Goal: Task Accomplishment & Management: Complete application form

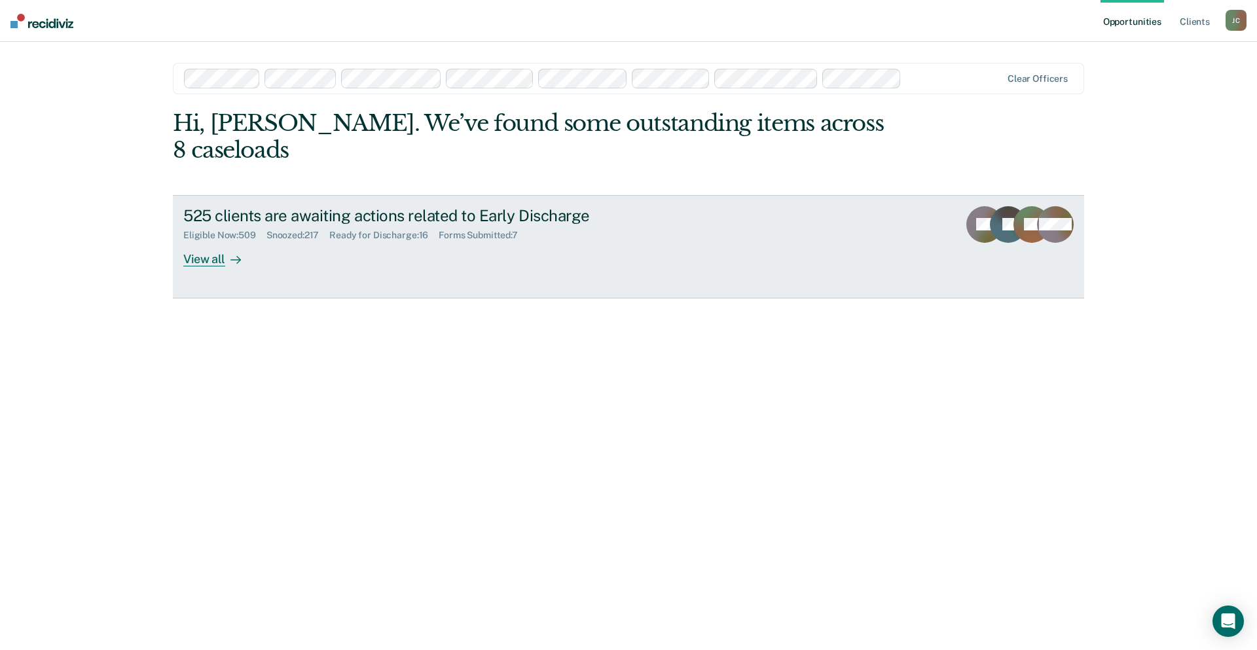
click at [206, 241] on div "View all" at bounding box center [219, 254] width 73 height 26
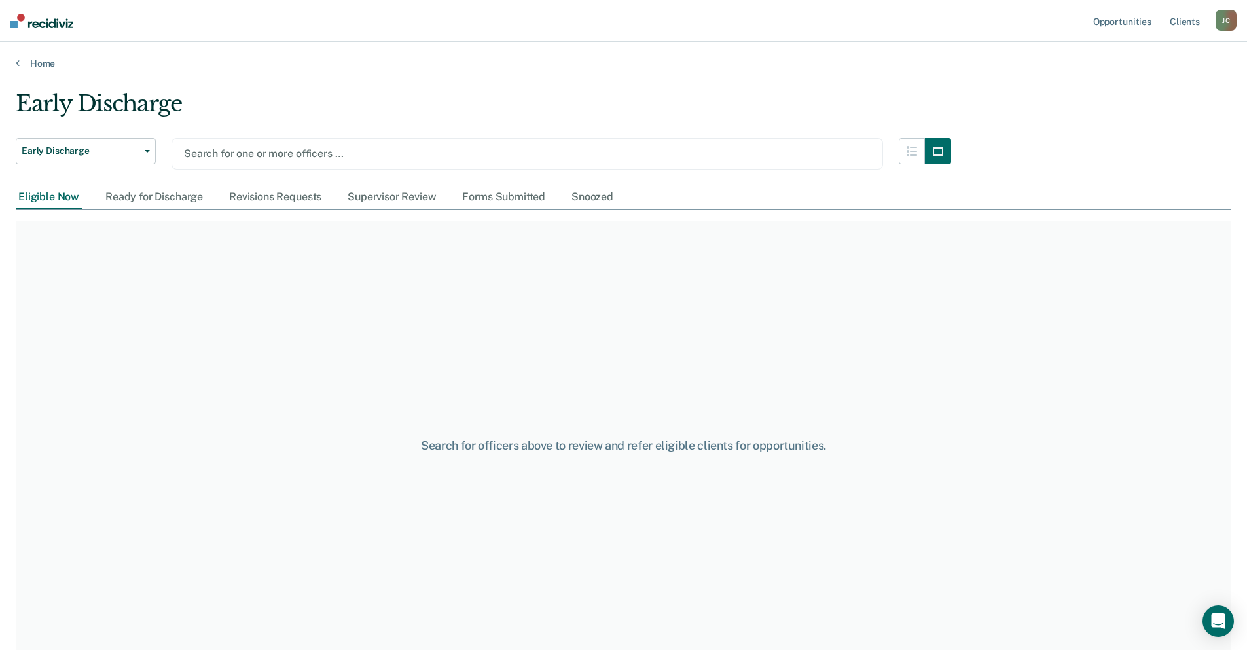
click at [277, 142] on div "Search for one or more officers …" at bounding box center [528, 153] width 712 height 31
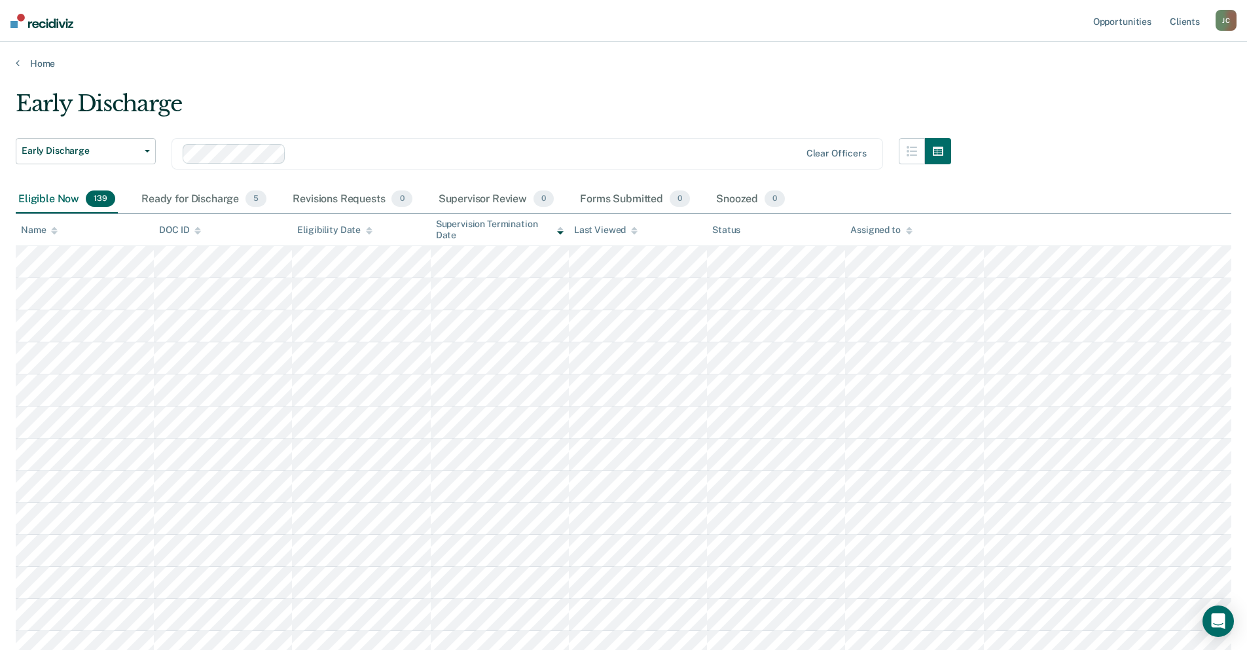
click at [55, 231] on icon at bounding box center [54, 231] width 7 height 9
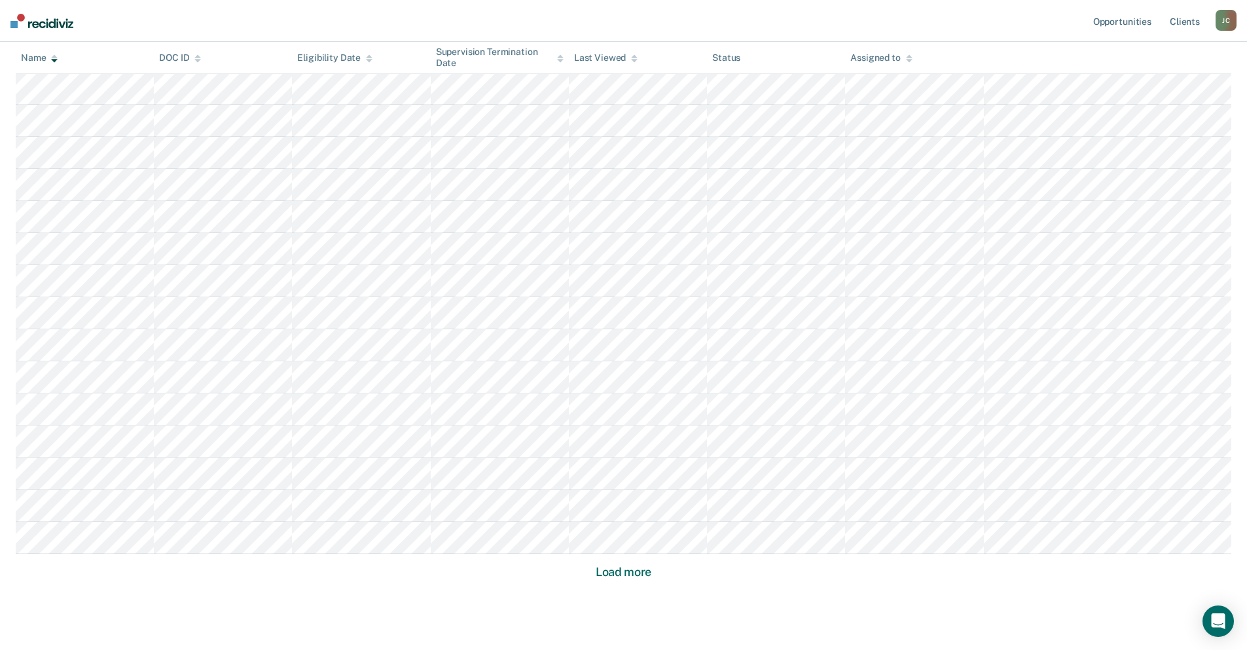
scroll to position [700, 0]
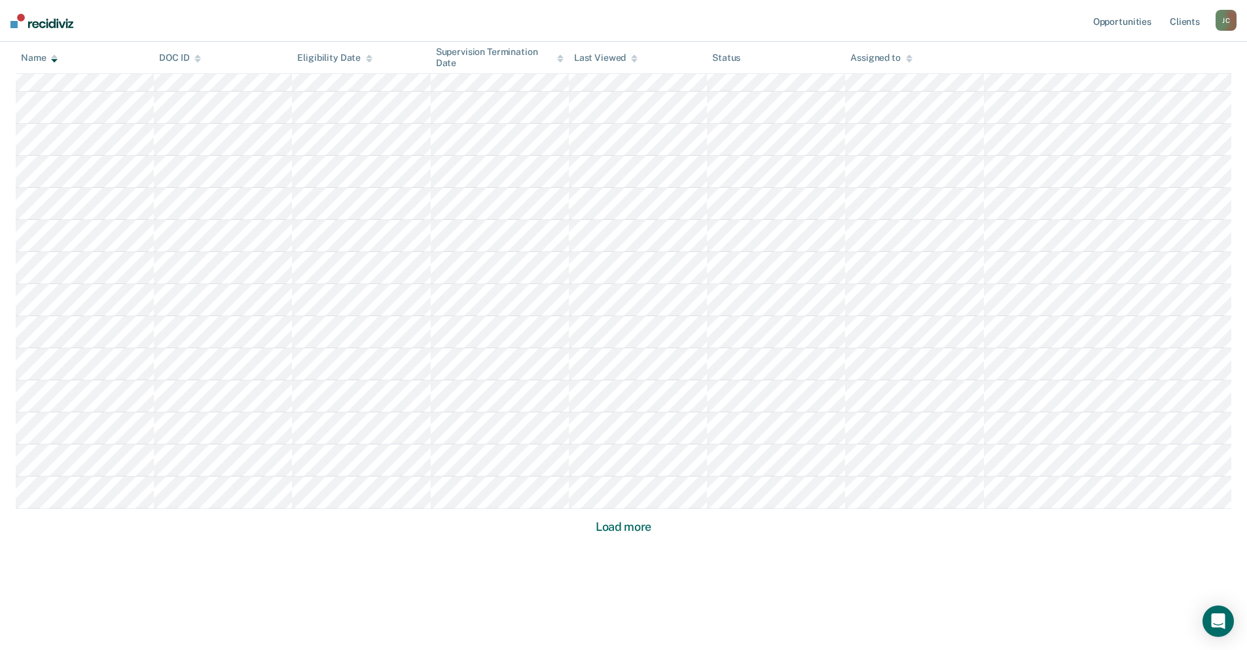
click at [617, 528] on button "Load more" at bounding box center [624, 527] width 64 height 16
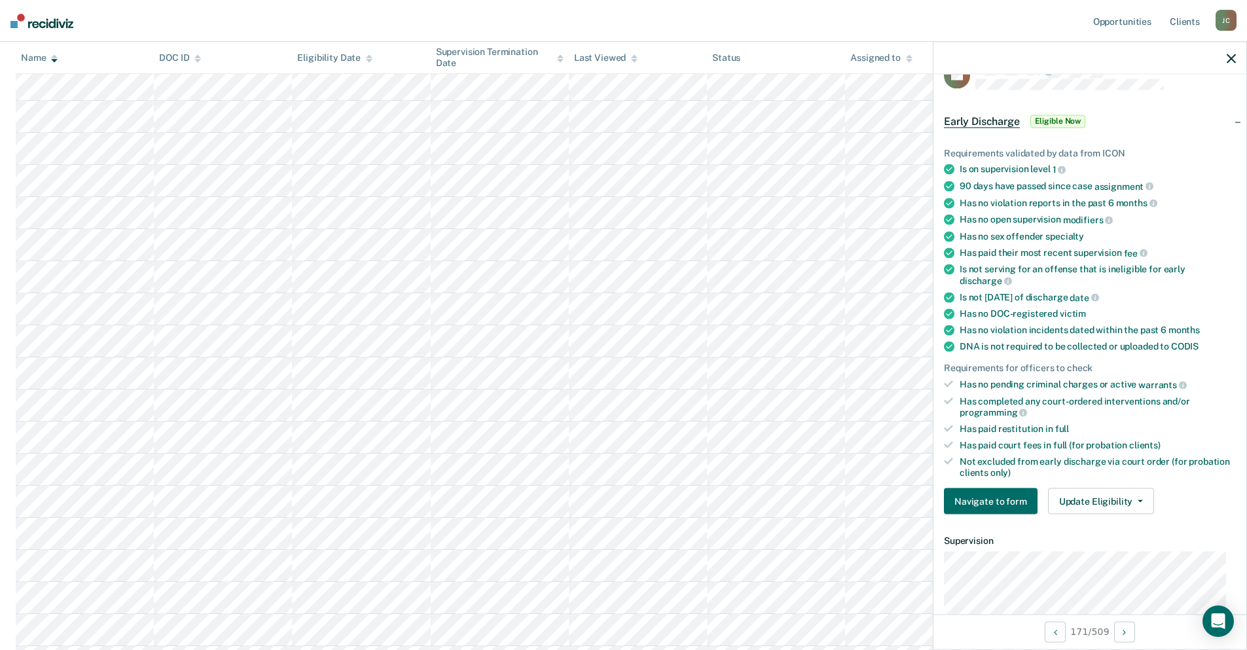
scroll to position [0, 0]
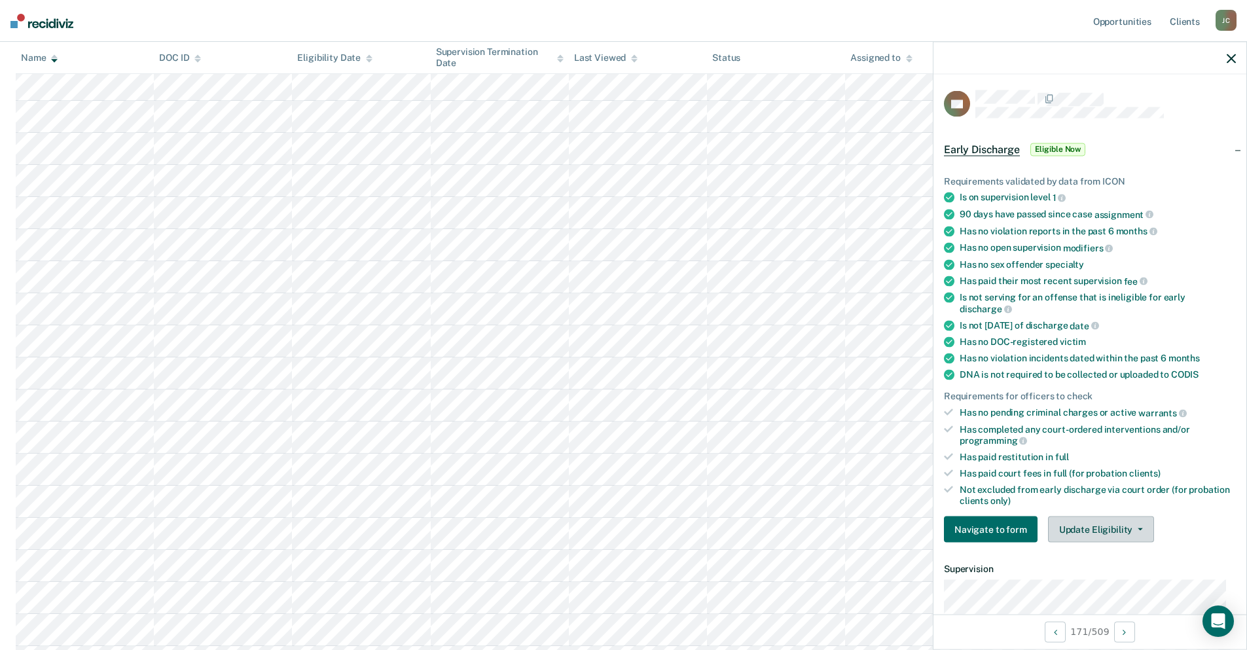
click at [1112, 534] on button "Update Eligibility" at bounding box center [1101, 530] width 106 height 26
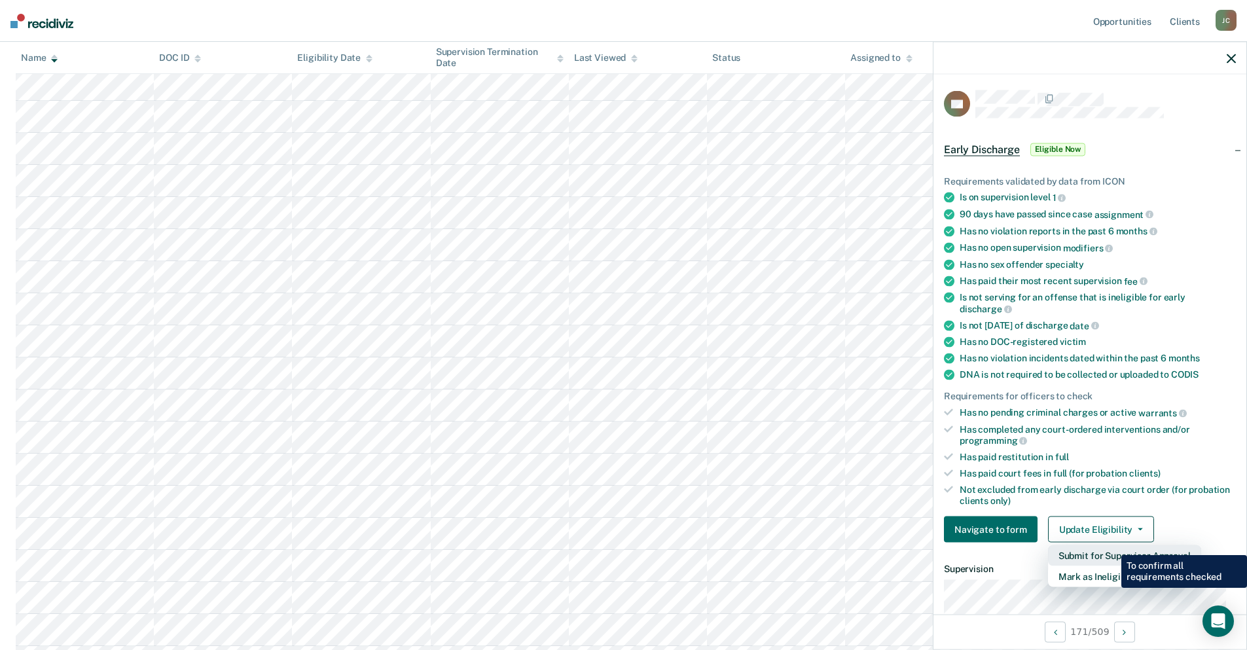
click at [1112, 545] on button "Submit for Supervisor Approval" at bounding box center [1124, 555] width 153 height 21
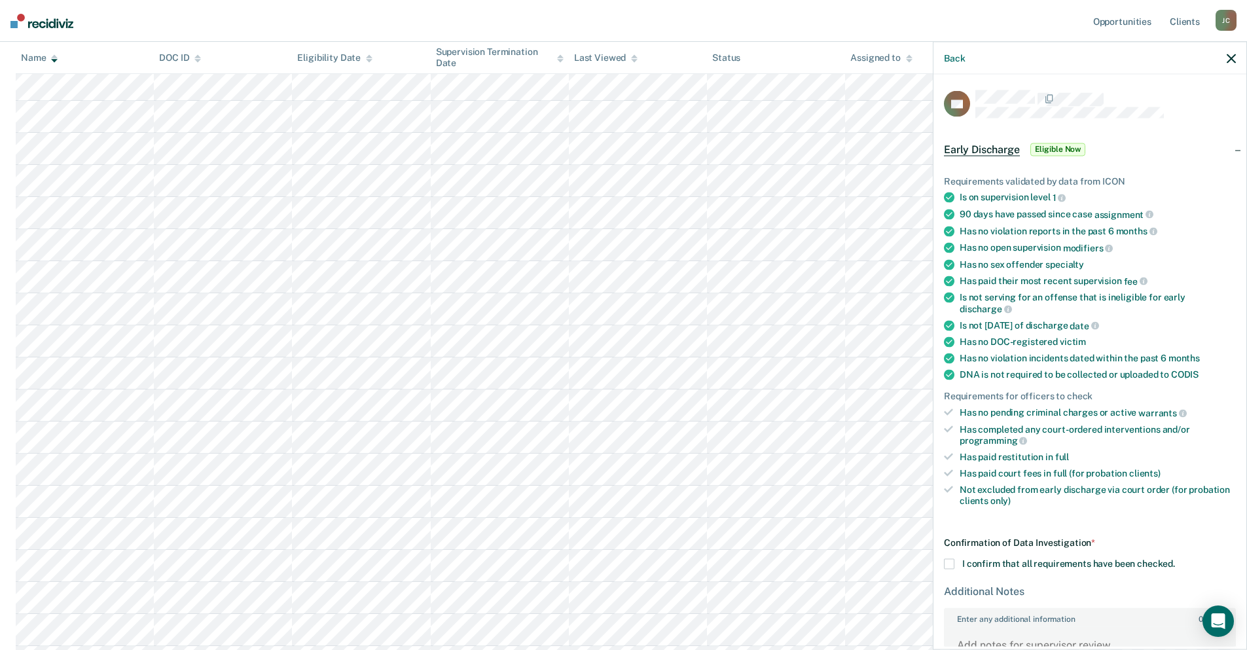
click at [947, 563] on span at bounding box center [949, 564] width 10 height 10
click at [1175, 559] on input "I confirm that all requirements have been checked." at bounding box center [1175, 559] width 0 height 0
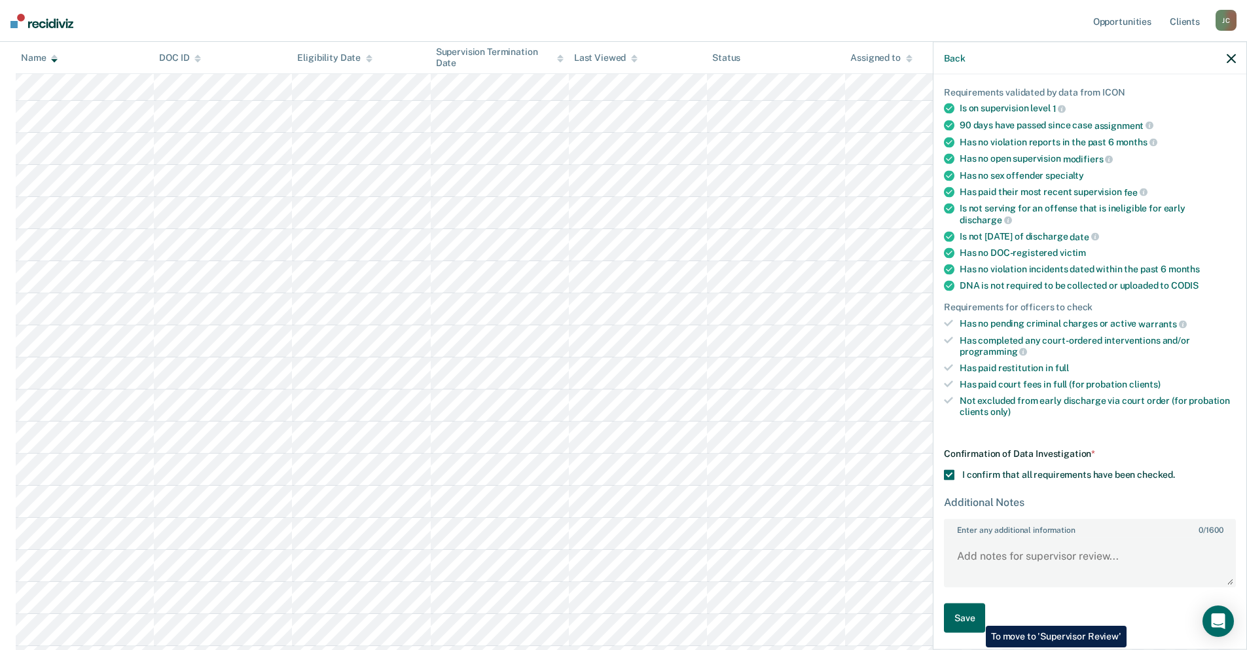
click at [976, 616] on button "Save" at bounding box center [964, 618] width 41 height 29
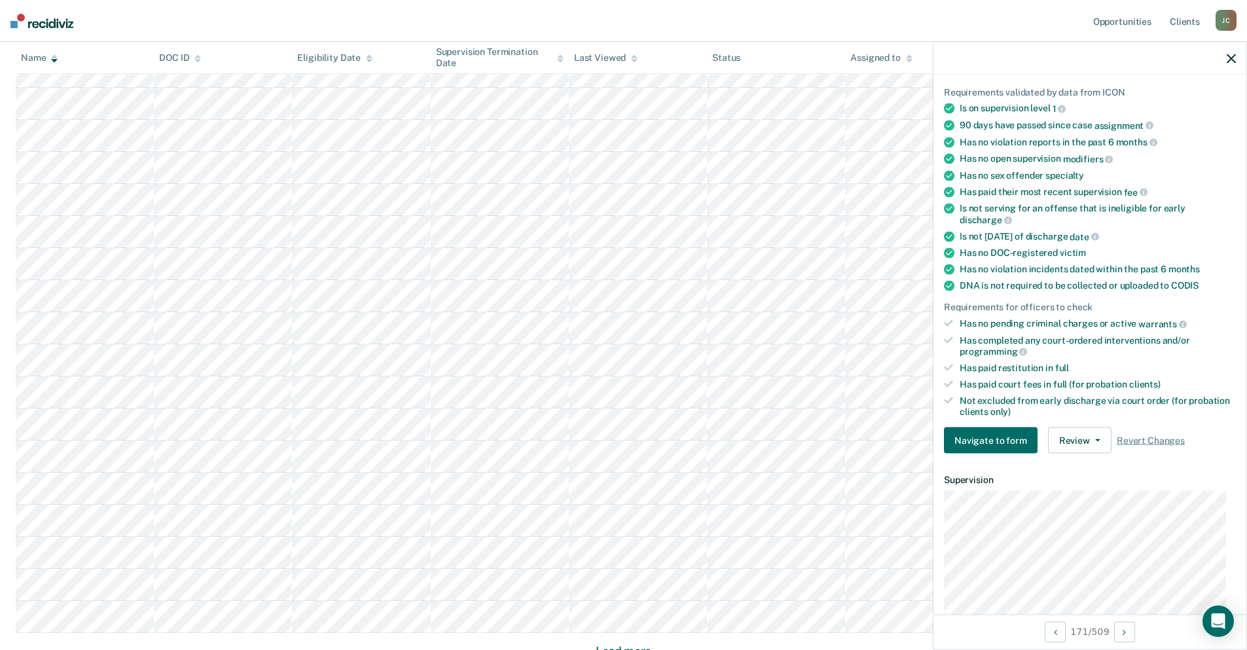
scroll to position [1662, 0]
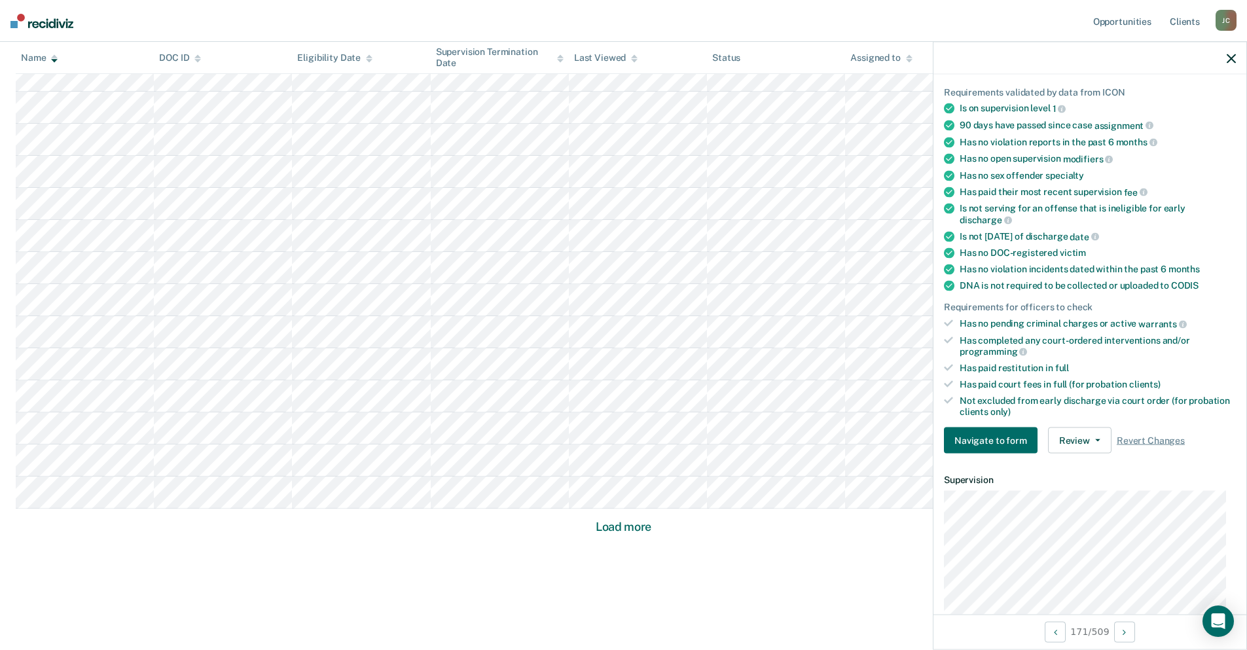
click at [636, 525] on button "Load more" at bounding box center [624, 527] width 64 height 16
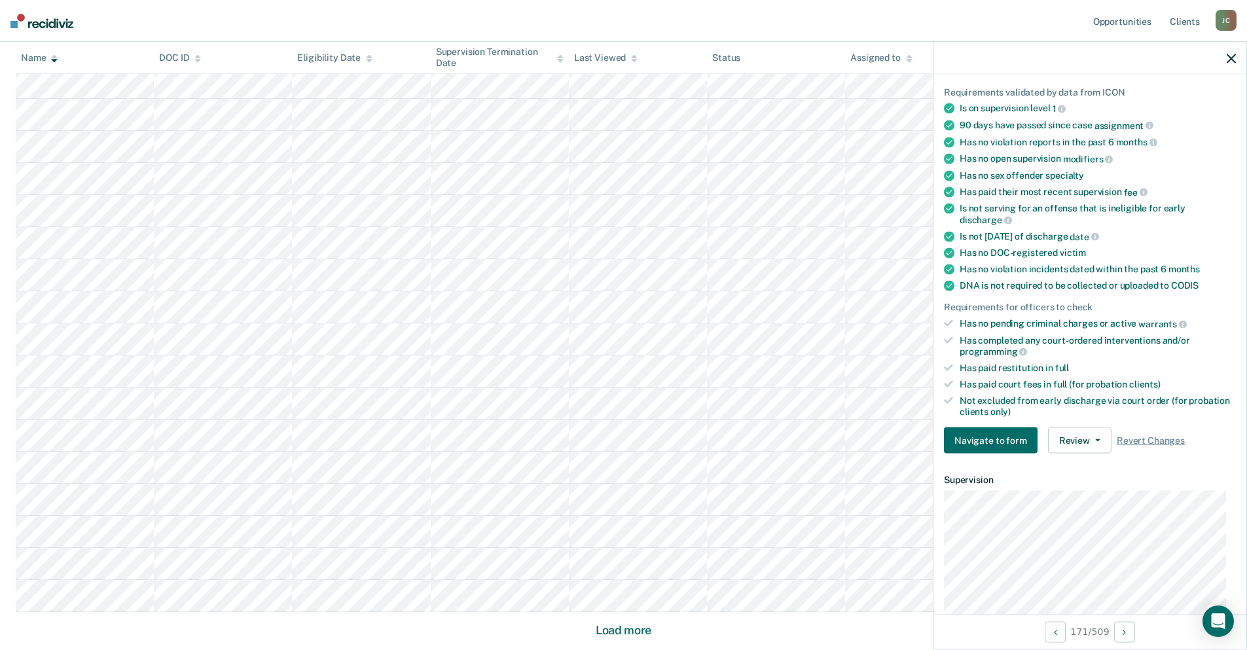
scroll to position [2625, 0]
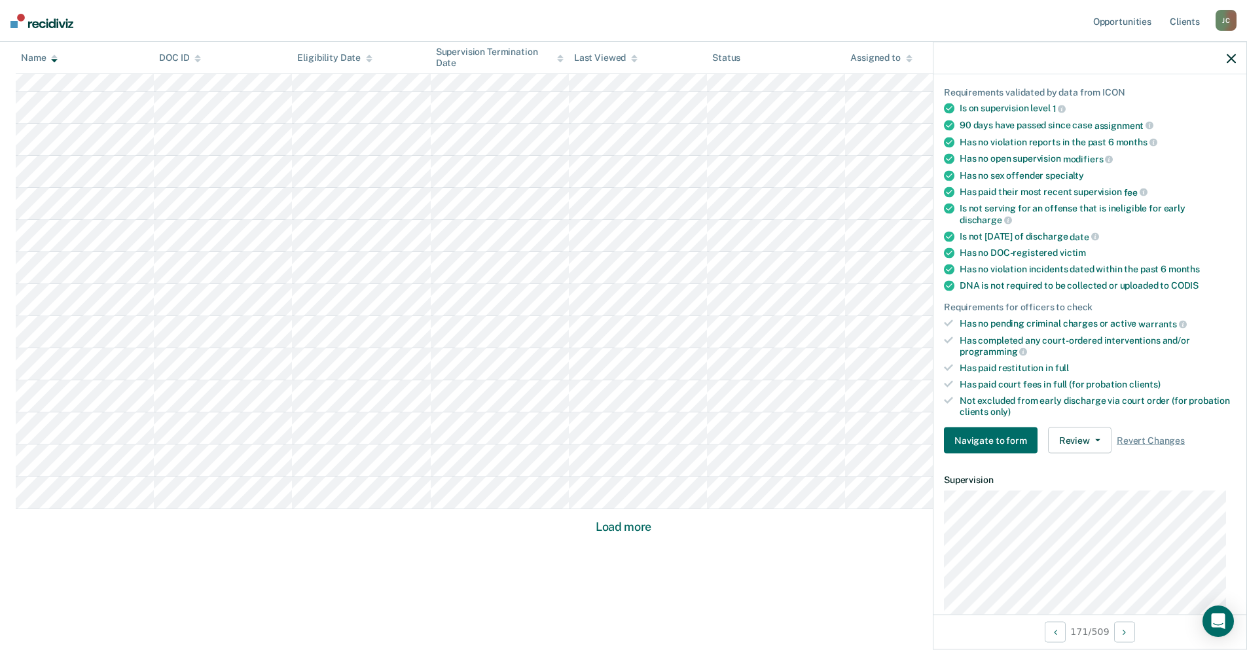
click at [631, 528] on button "Load more" at bounding box center [624, 527] width 64 height 16
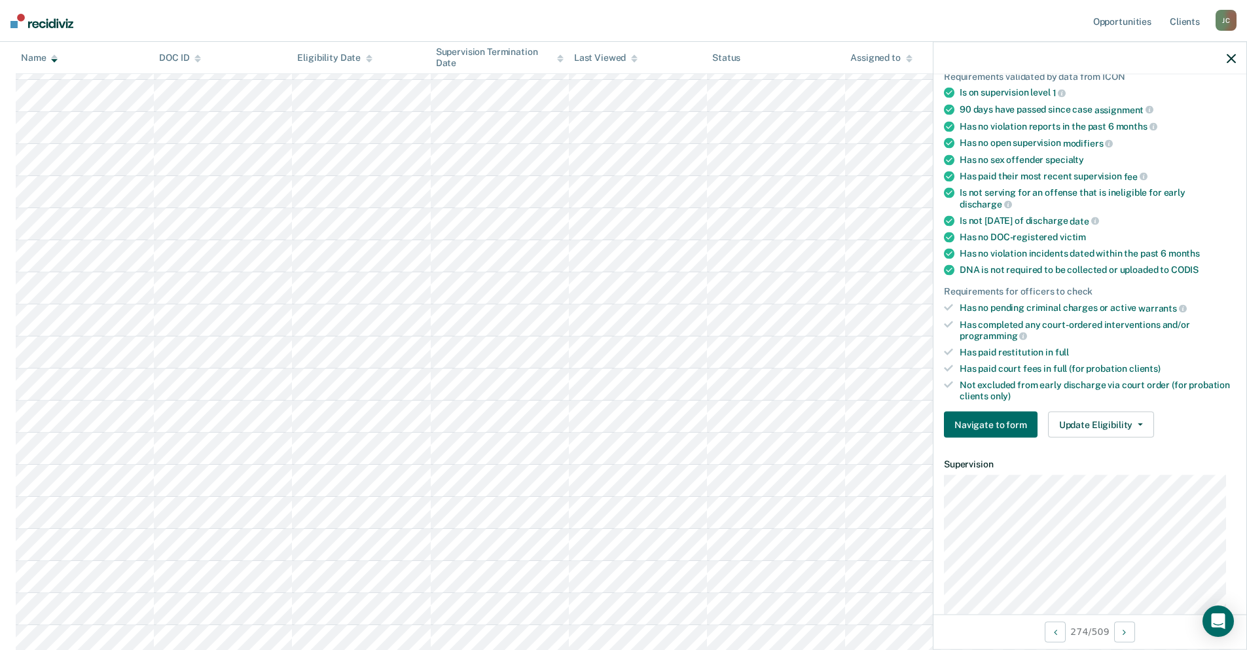
scroll to position [131, 0]
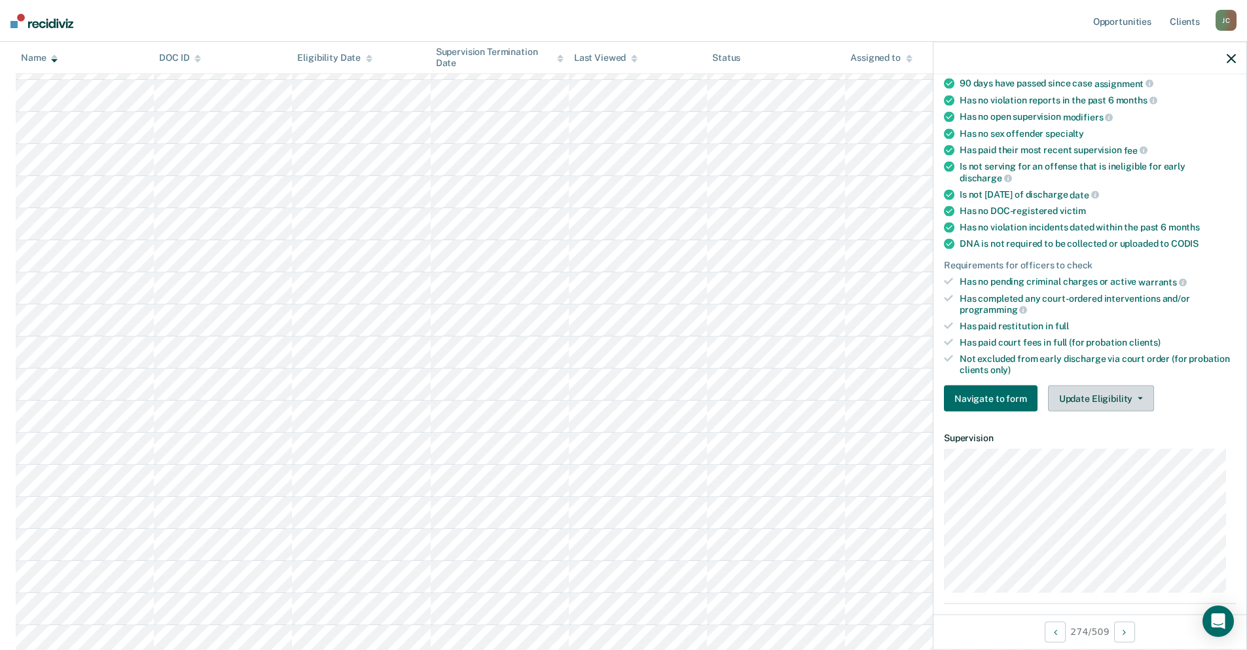
click at [1069, 397] on button "Update Eligibility" at bounding box center [1101, 399] width 106 height 26
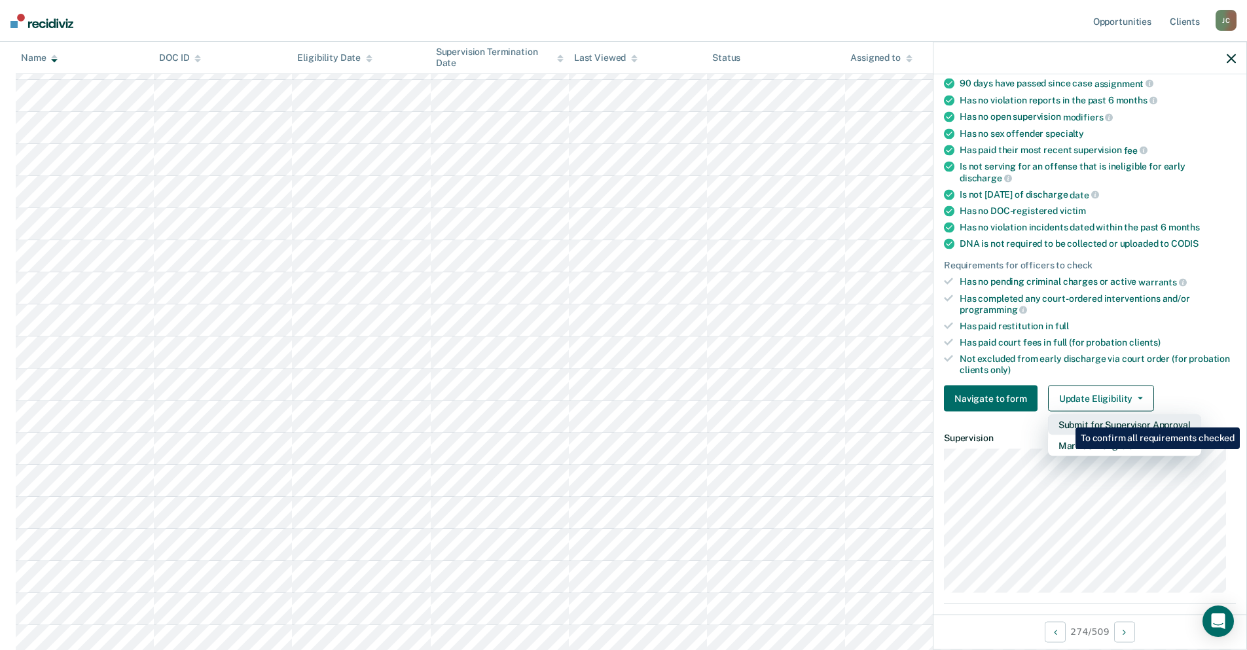
click at [1066, 418] on button "Submit for Supervisor Approval" at bounding box center [1124, 424] width 153 height 21
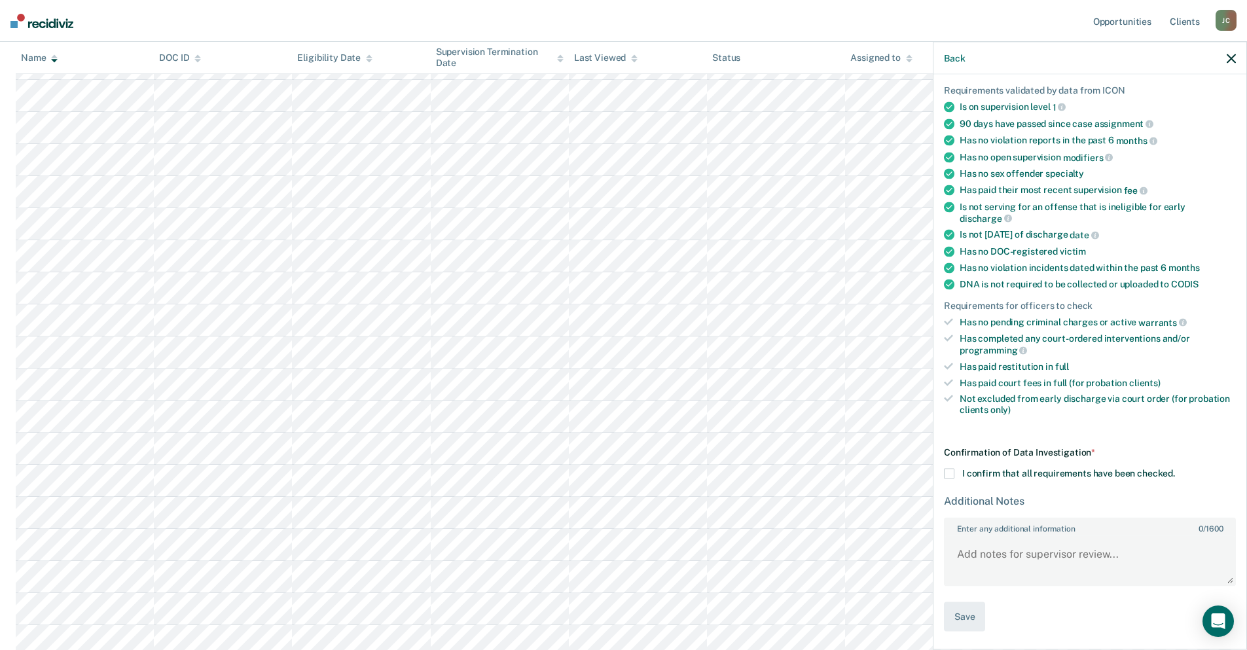
click at [950, 479] on div "Confirmation of Data Investigation * I confirm that all requirements have been …" at bounding box center [1090, 539] width 292 height 185
click at [950, 475] on span at bounding box center [949, 475] width 10 height 10
click at [1175, 470] on input "I confirm that all requirements have been checked." at bounding box center [1175, 470] width 0 height 0
click at [976, 622] on button "Save" at bounding box center [964, 618] width 41 height 29
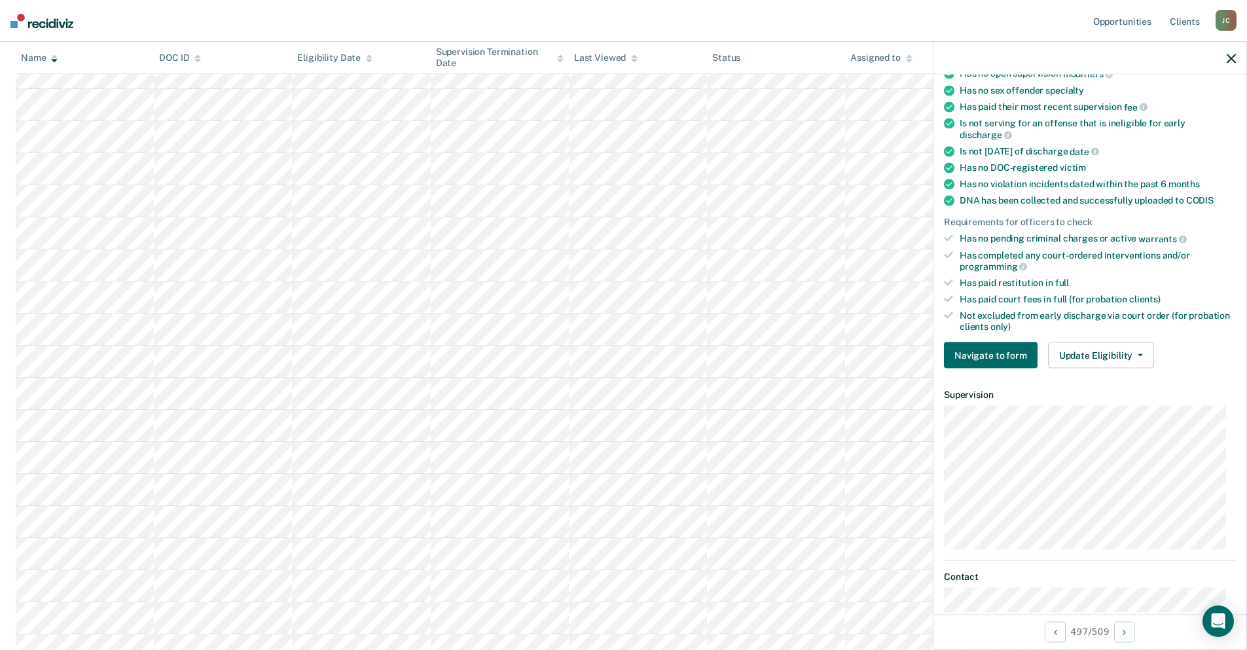
scroll to position [257, 0]
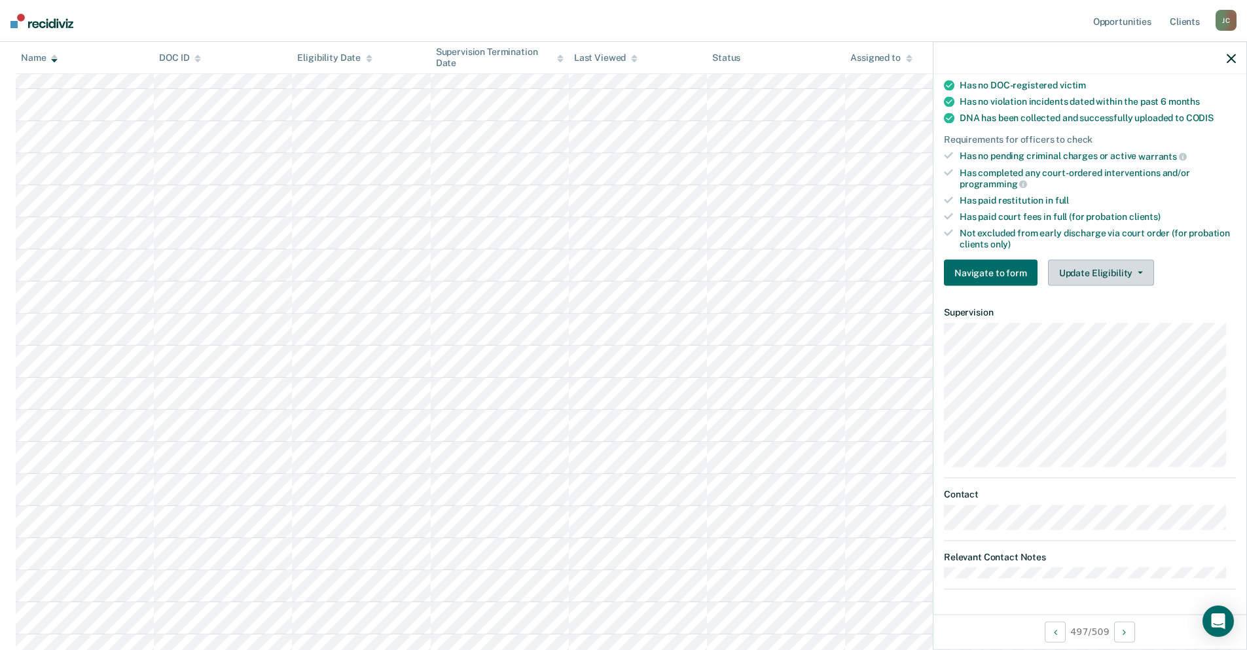
click at [1100, 274] on button "Update Eligibility" at bounding box center [1101, 273] width 106 height 26
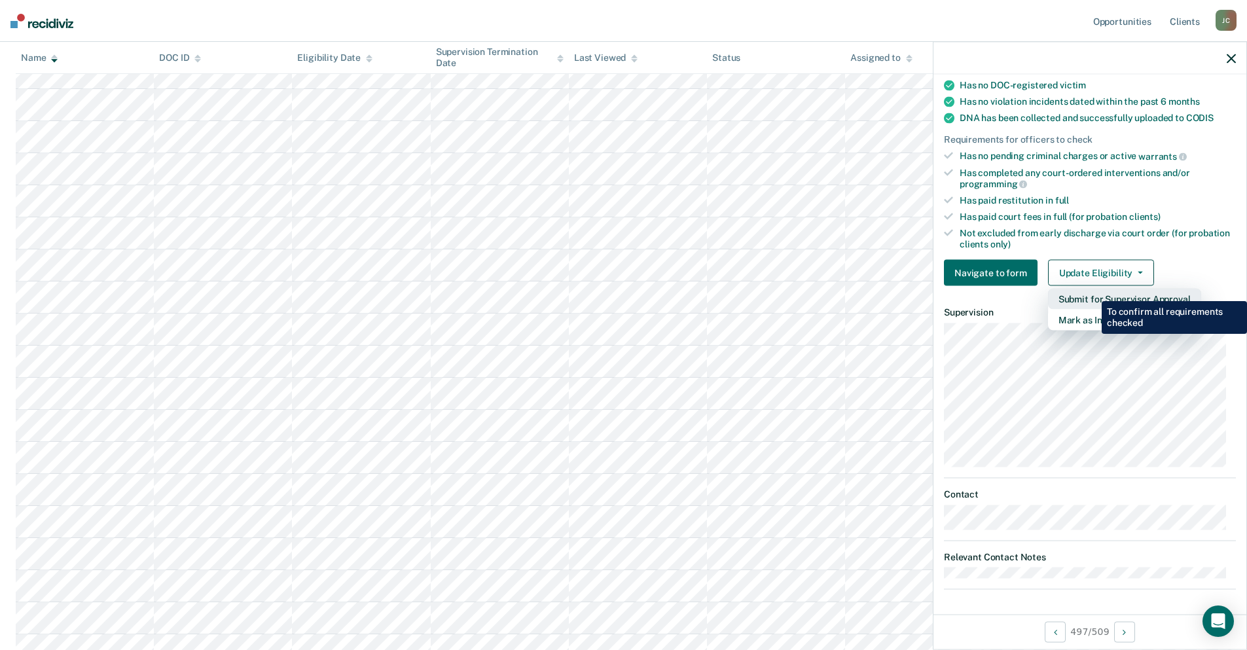
click at [1092, 291] on button "Submit for Supervisor Approval" at bounding box center [1124, 299] width 153 height 21
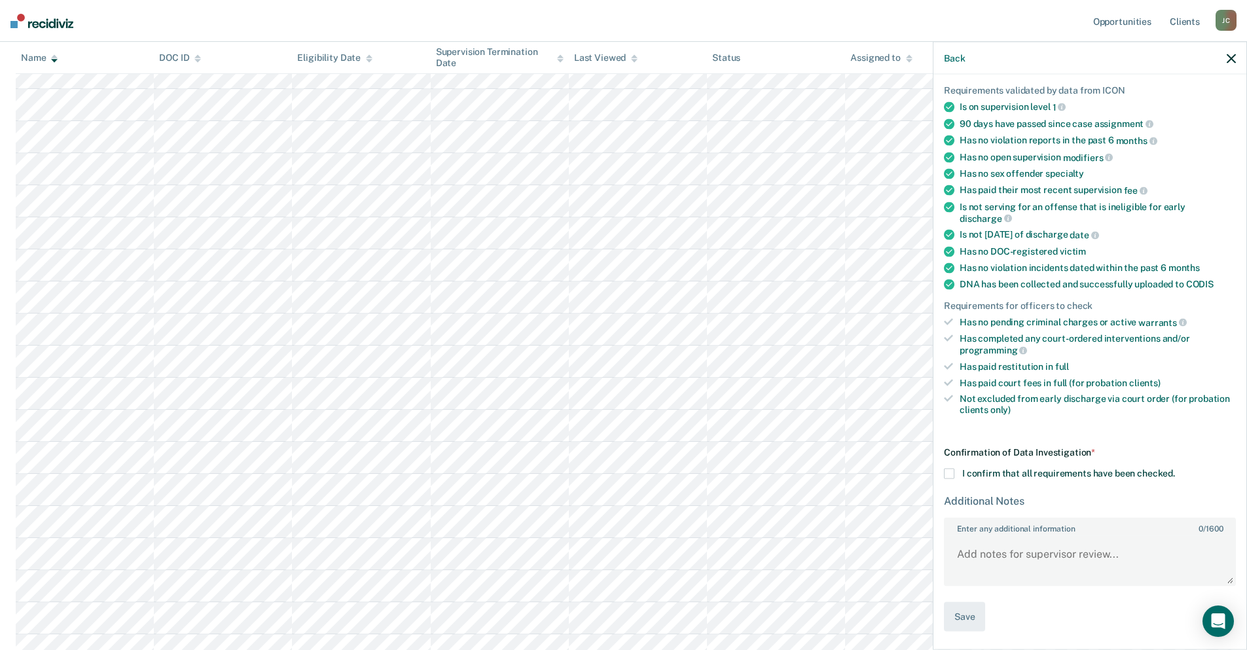
scroll to position [89, 0]
click at [950, 470] on span at bounding box center [949, 473] width 10 height 10
click at [1175, 468] on input "I confirm that all requirements have been checked." at bounding box center [1175, 468] width 0 height 0
click at [970, 618] on button "Save" at bounding box center [964, 618] width 41 height 29
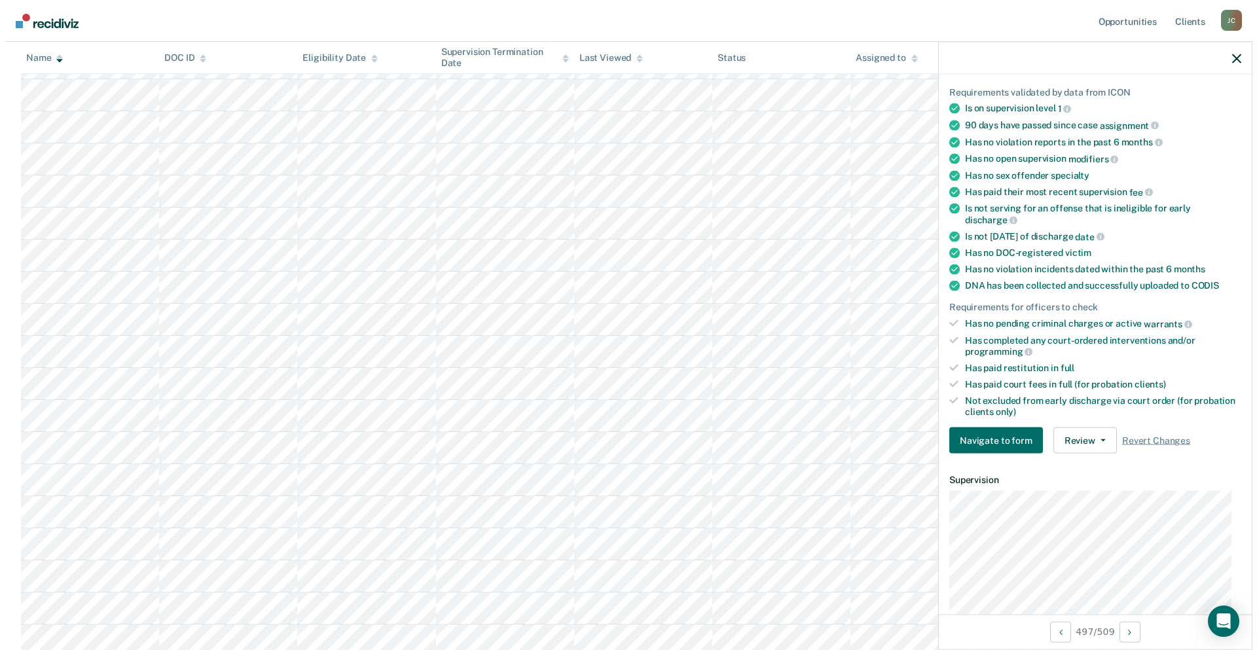
scroll to position [0, 0]
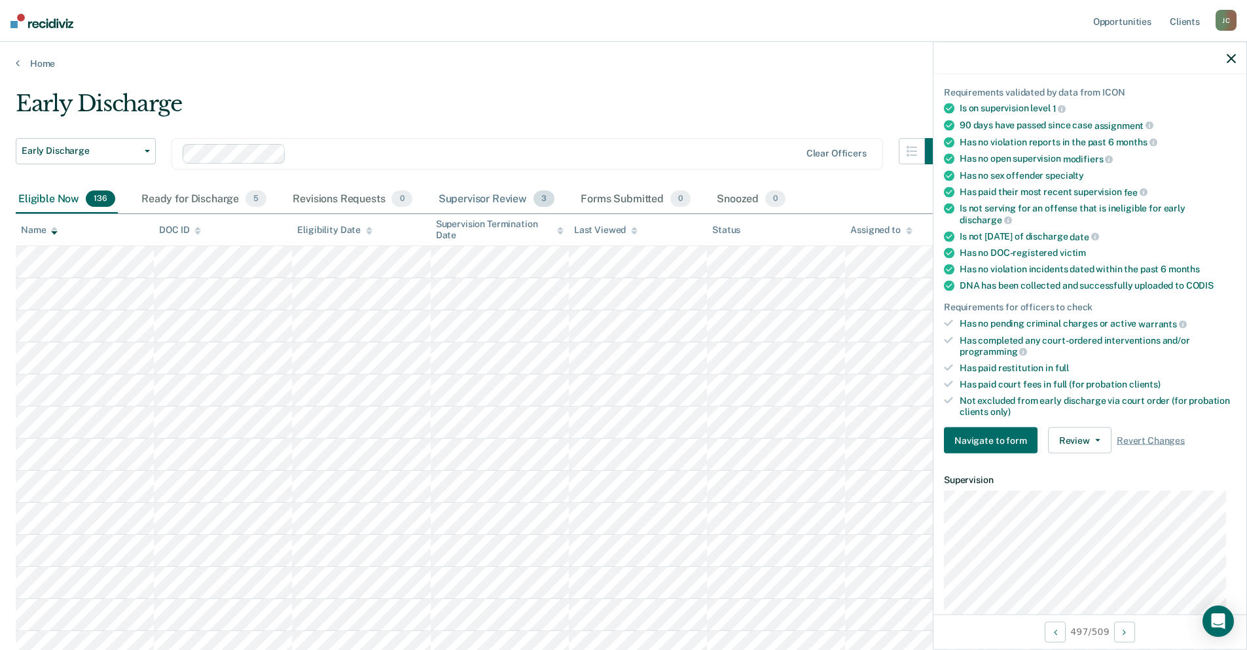
click at [535, 194] on span "3" at bounding box center [544, 199] width 21 height 17
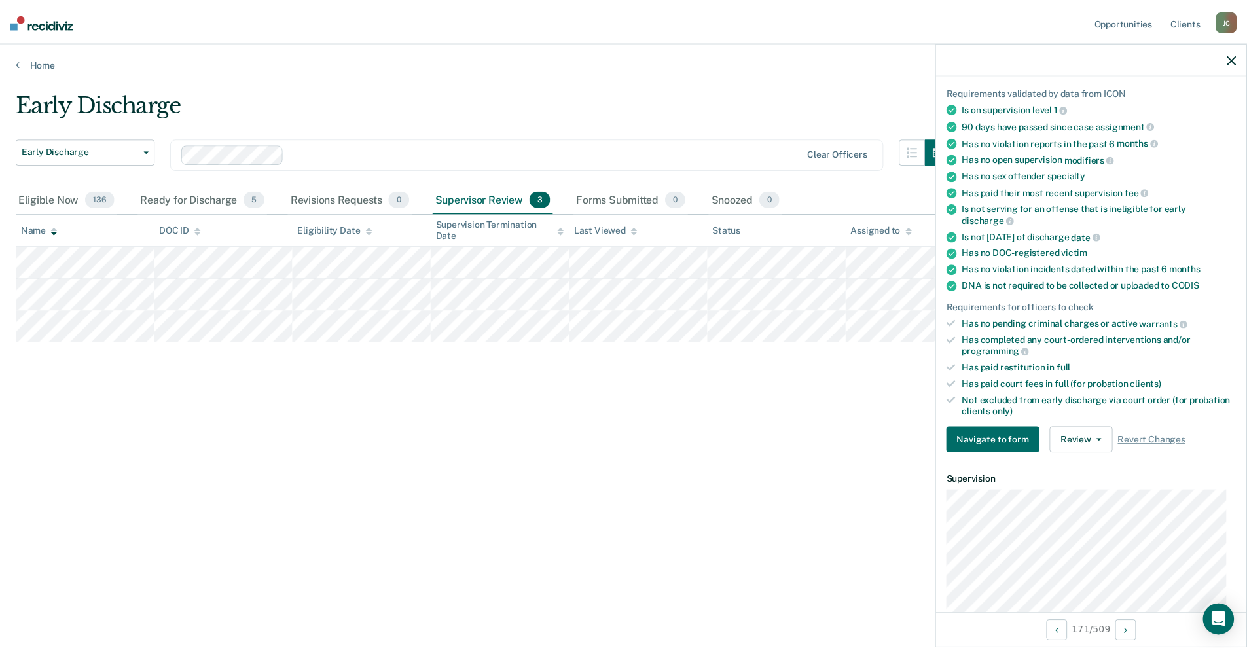
scroll to position [24, 0]
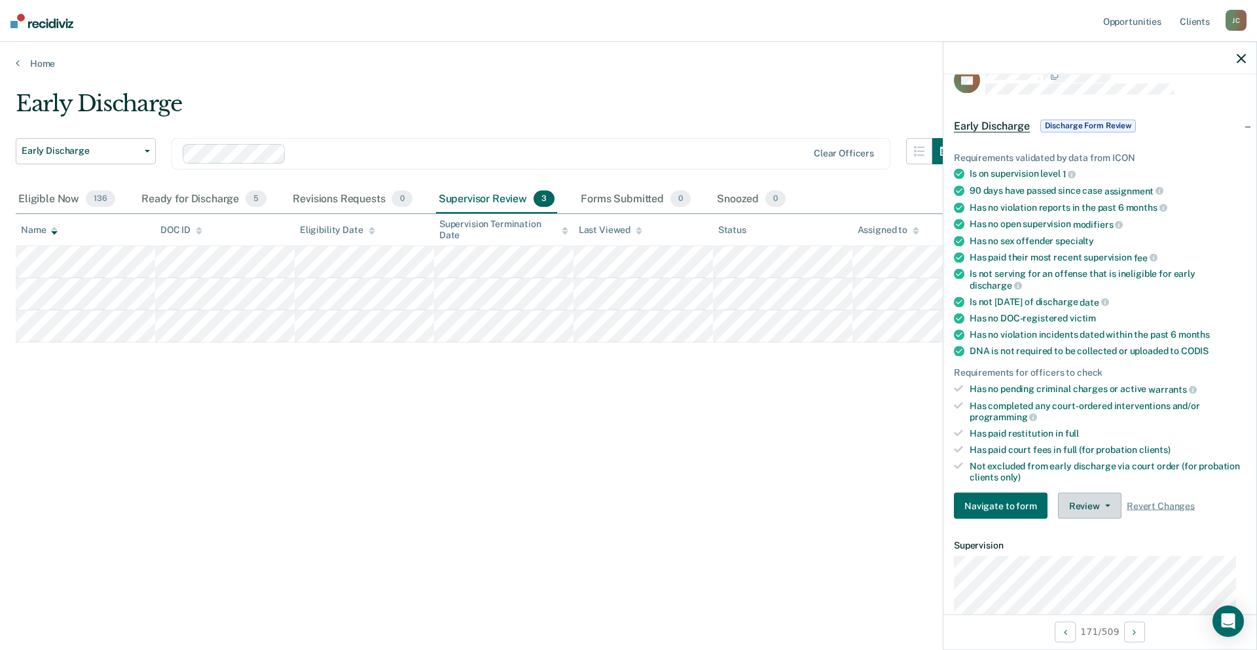
click at [1086, 509] on button "Review" at bounding box center [1090, 506] width 64 height 26
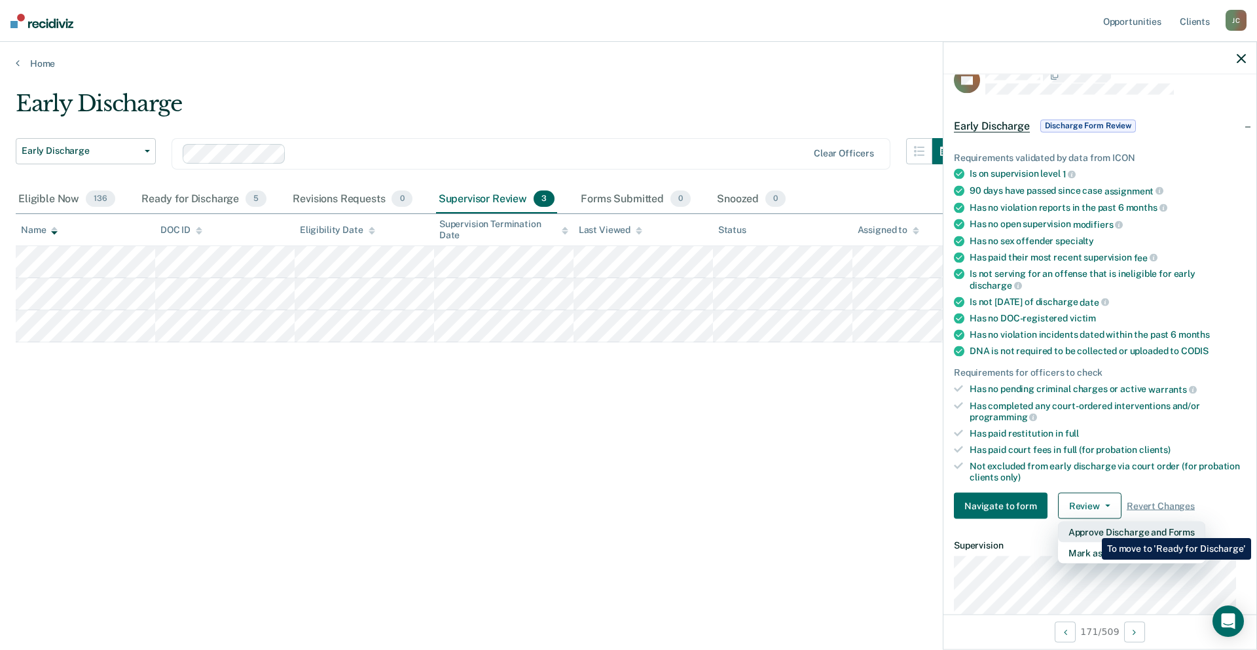
click at [1092, 528] on button "Approve Discharge and Forms" at bounding box center [1131, 532] width 147 height 21
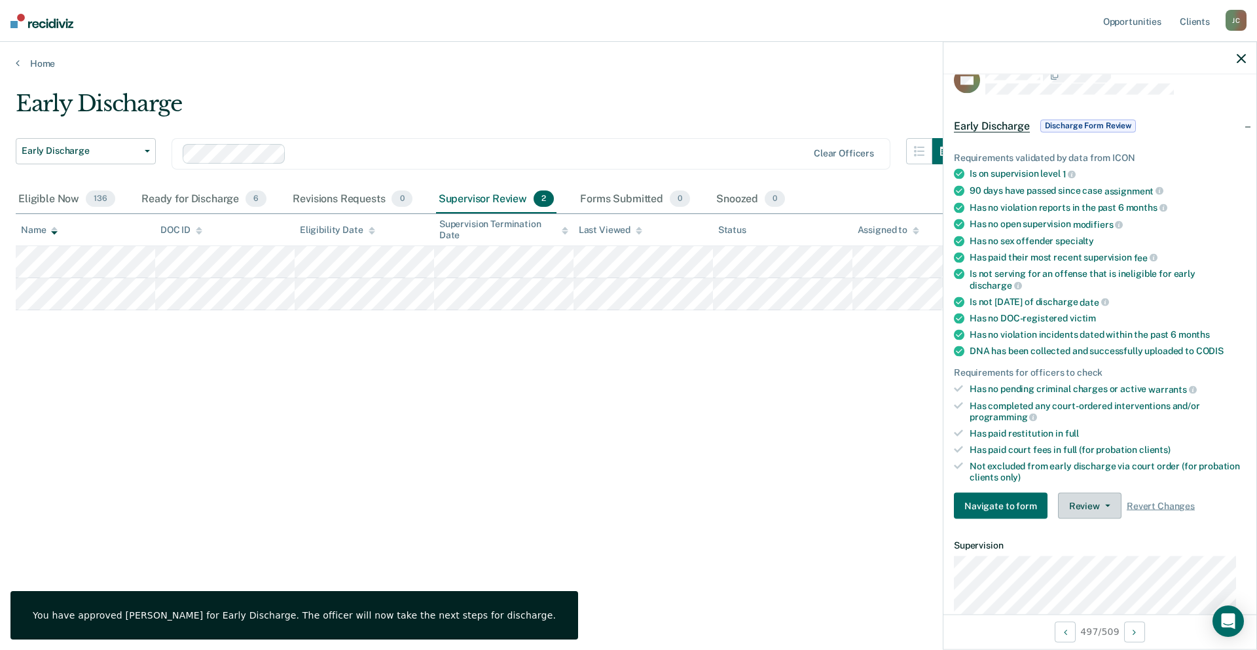
click at [1092, 510] on button "Review" at bounding box center [1090, 506] width 64 height 26
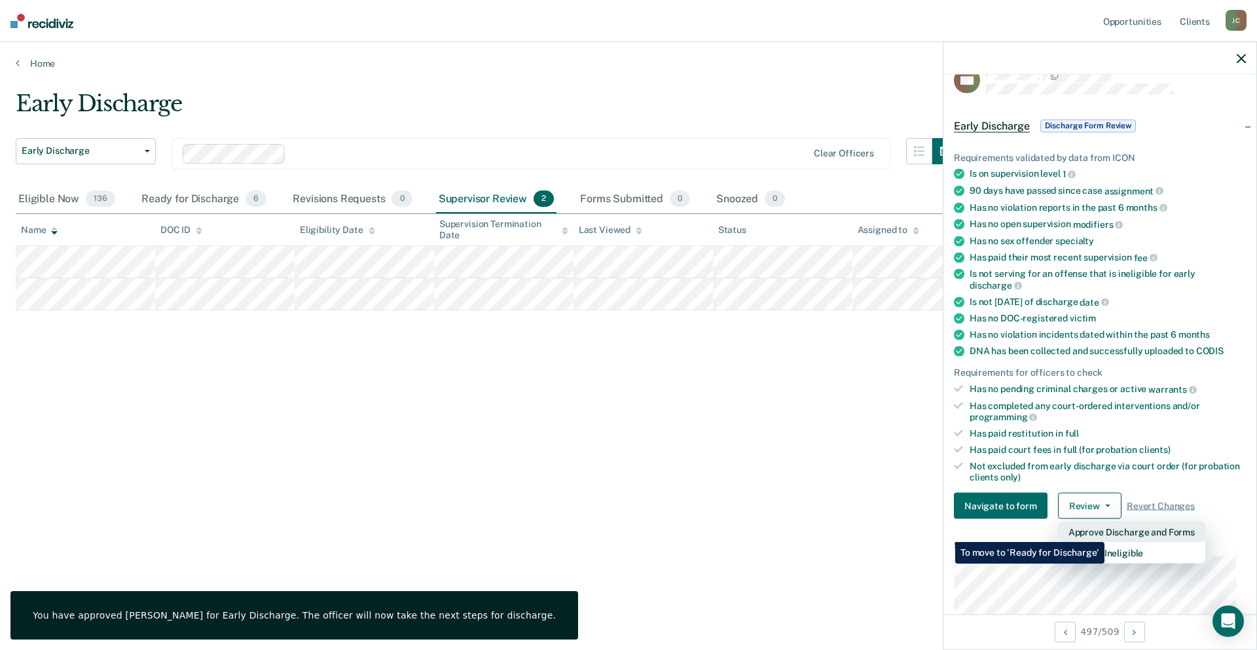
click at [1105, 532] on button "Approve Discharge and Forms" at bounding box center [1131, 532] width 147 height 21
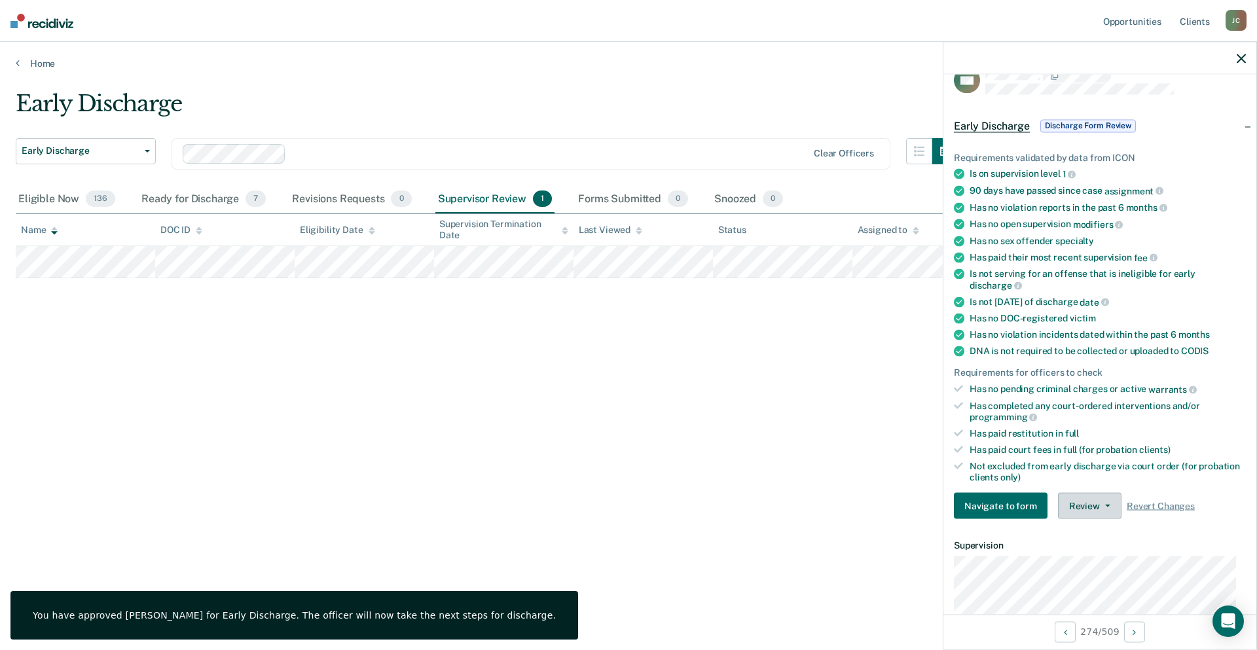
click at [1068, 502] on button "Review" at bounding box center [1090, 506] width 64 height 26
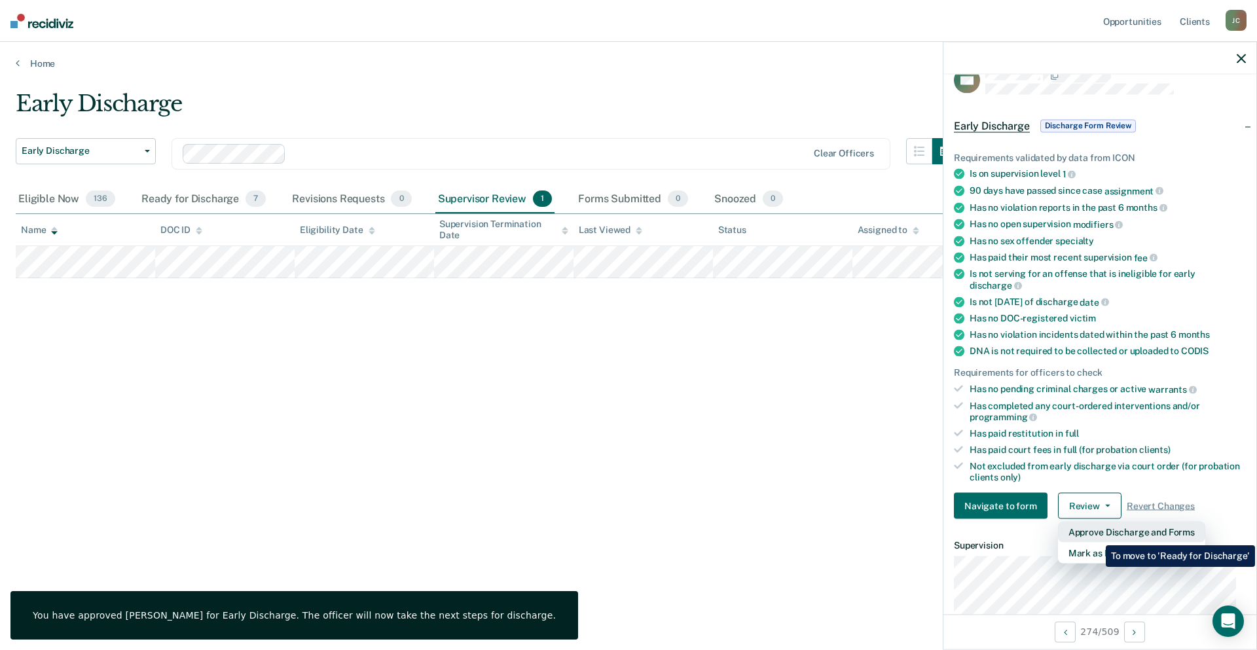
click at [1096, 536] on button "Approve Discharge and Forms" at bounding box center [1131, 532] width 147 height 21
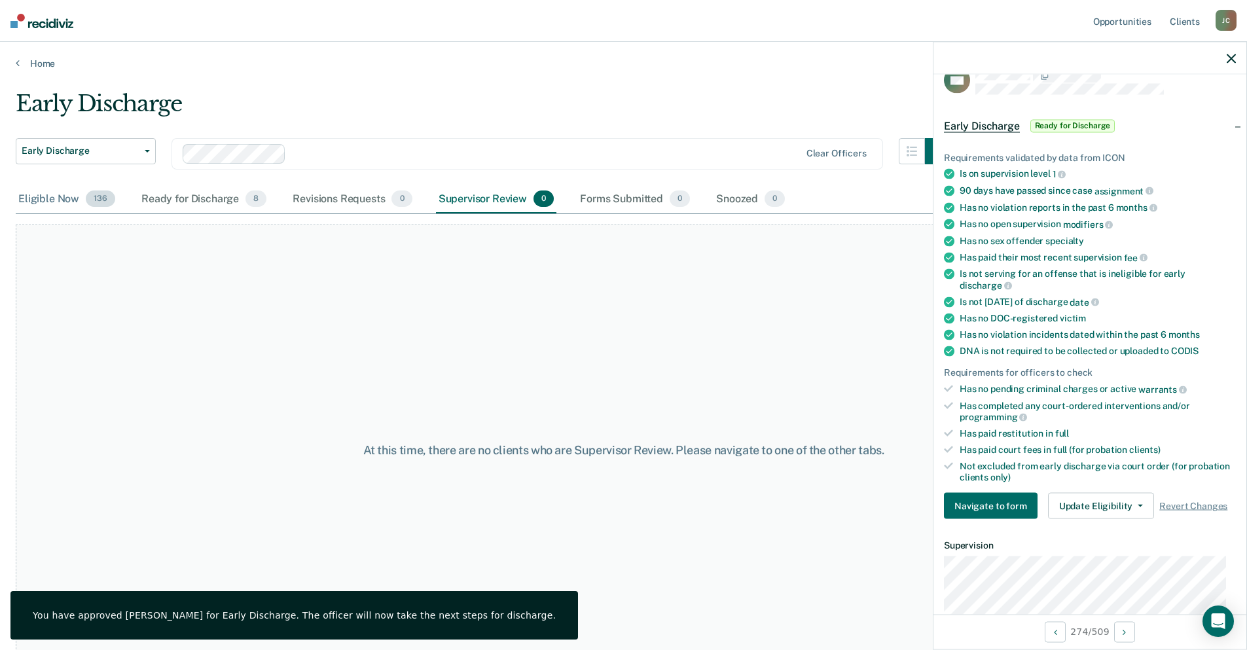
click at [27, 202] on div "Eligible Now 136" at bounding box center [67, 199] width 102 height 29
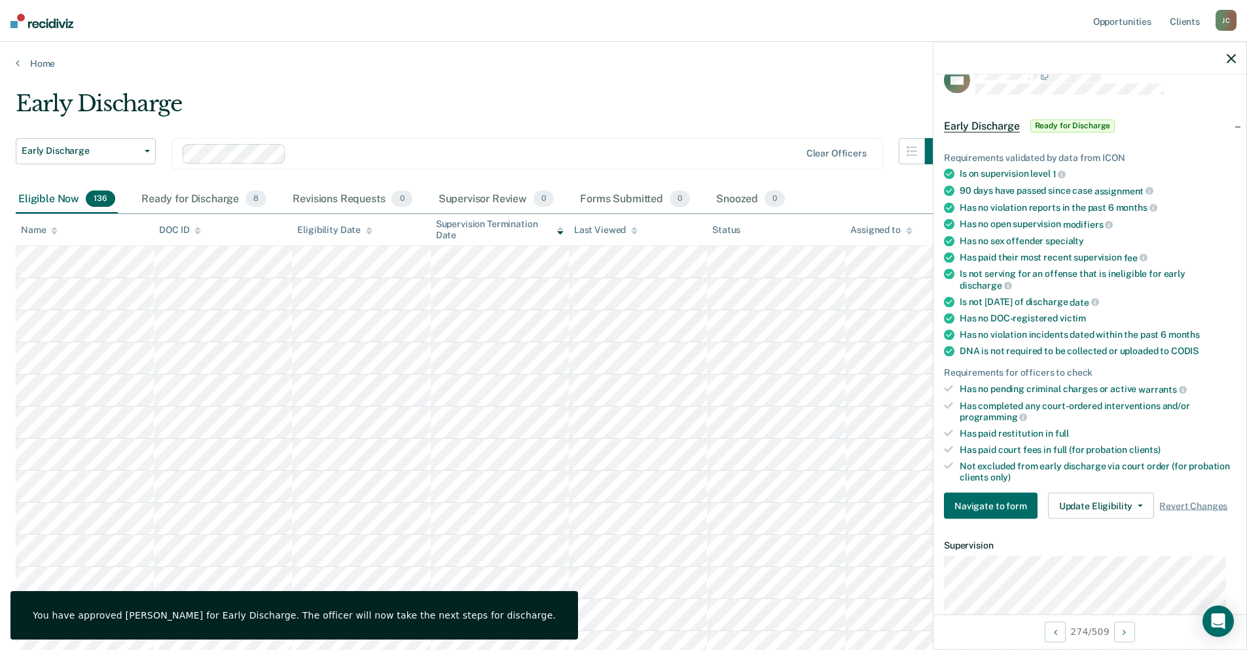
click at [1230, 61] on icon "button" at bounding box center [1231, 58] width 9 height 9
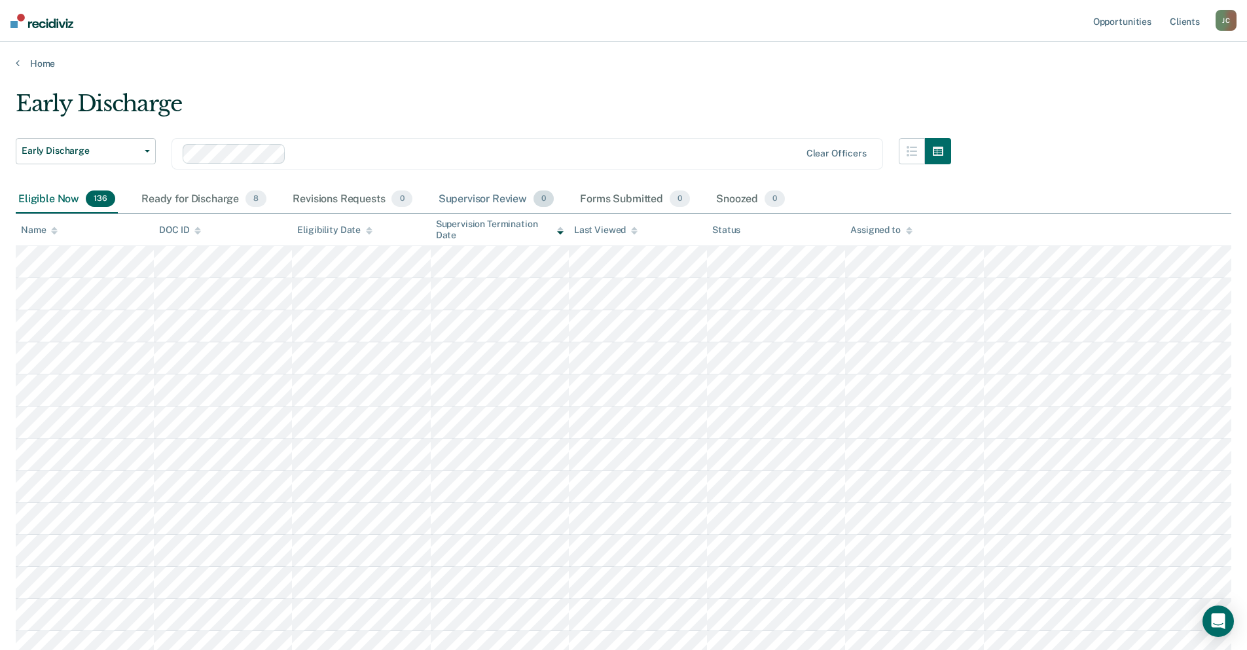
click at [450, 200] on div "Supervisor Review 0" at bounding box center [496, 199] width 121 height 29
